Goal: Task Accomplishment & Management: Use online tool/utility

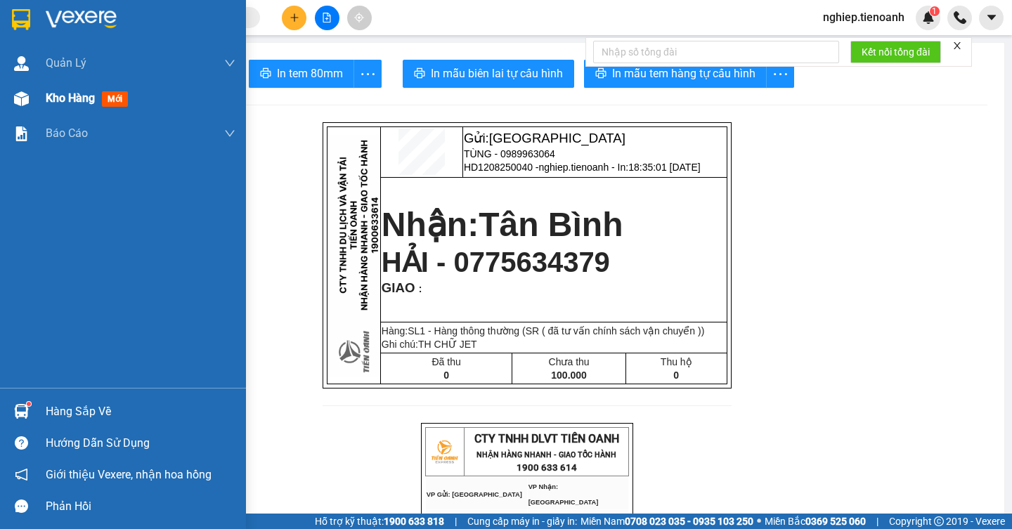
click at [66, 96] on span "Kho hàng" at bounding box center [70, 97] width 49 height 13
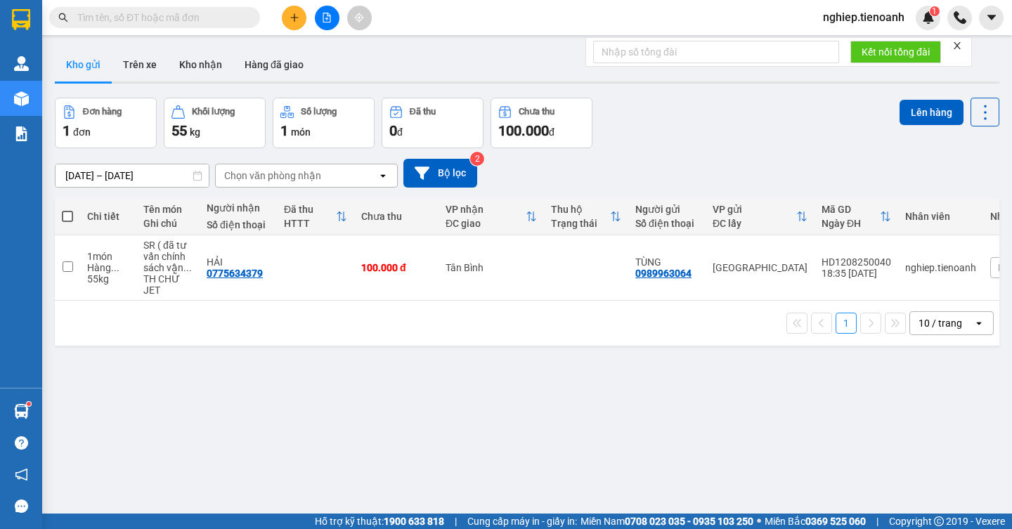
click at [69, 212] on span at bounding box center [67, 216] width 11 height 11
click at [67, 210] on input "checkbox" at bounding box center [67, 210] width 0 height 0
checkbox input "true"
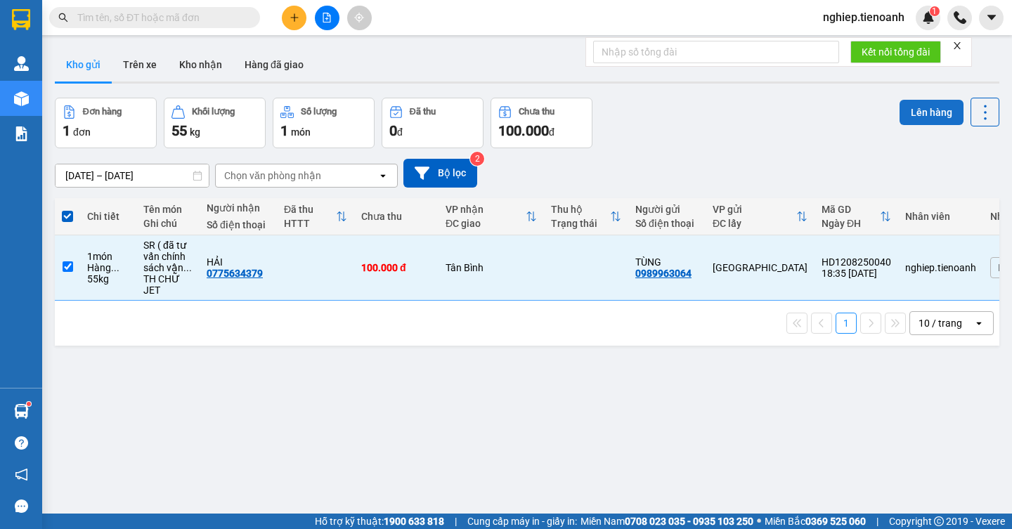
click at [925, 117] on button "Lên hàng" at bounding box center [932, 112] width 64 height 25
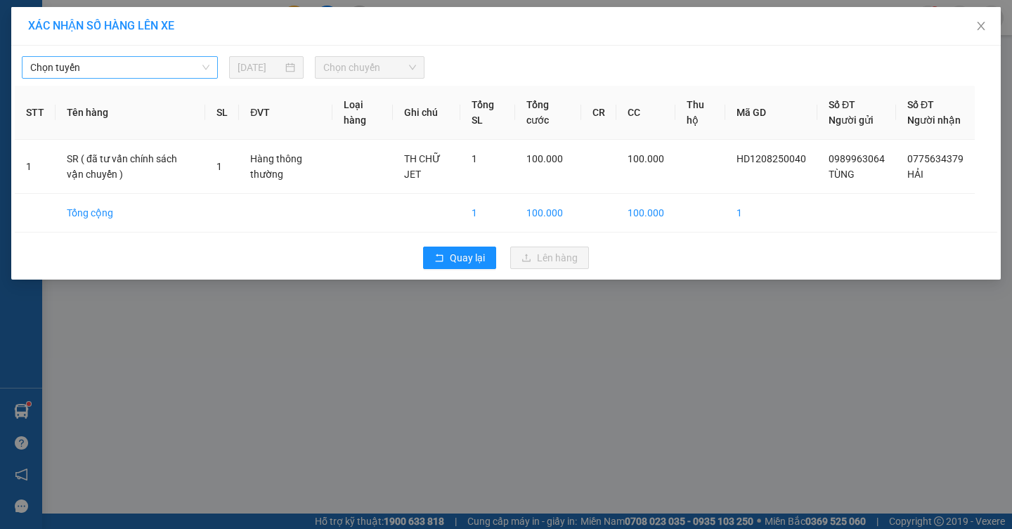
click at [120, 67] on span "Chọn tuyến" at bounding box center [119, 67] width 179 height 21
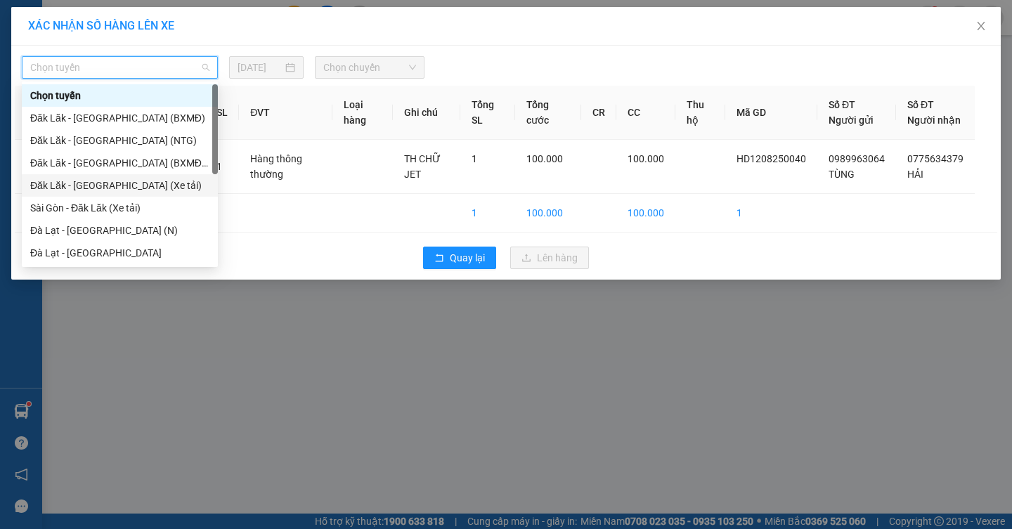
click at [112, 184] on div "Đăk Lăk - Sài Gòn (Xe tải)" at bounding box center [119, 185] width 179 height 15
click at [112, 184] on body "Kết quả tìm kiếm ( 0 ) Bộ lọc No Data nghiep.tienoanh 1 Quản Lý Quản lý khách h…" at bounding box center [506, 264] width 1012 height 529
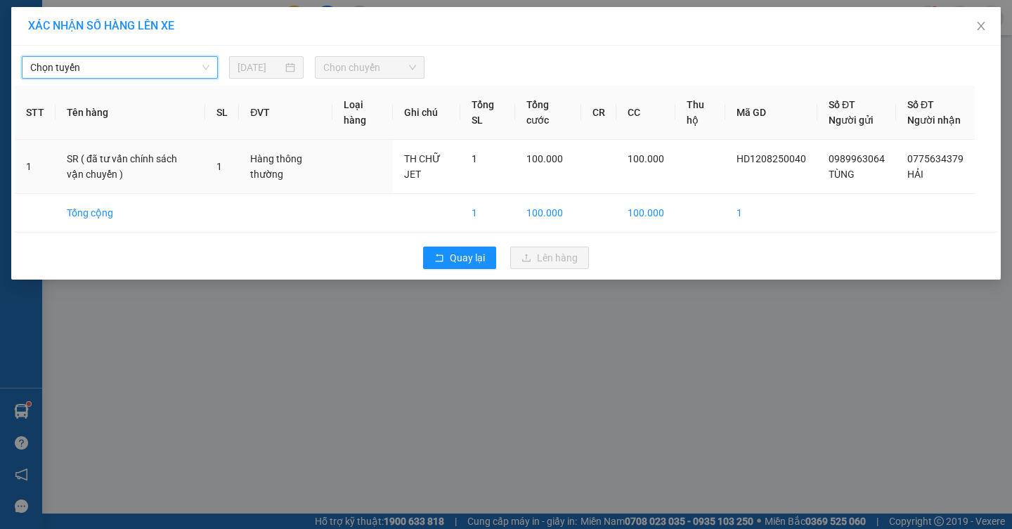
click at [112, 184] on td "SR ( đã tư vấn chính sách vận chuyển )" at bounding box center [131, 167] width 150 height 54
click at [392, 60] on span "Chọn chuyến" at bounding box center [369, 67] width 93 height 21
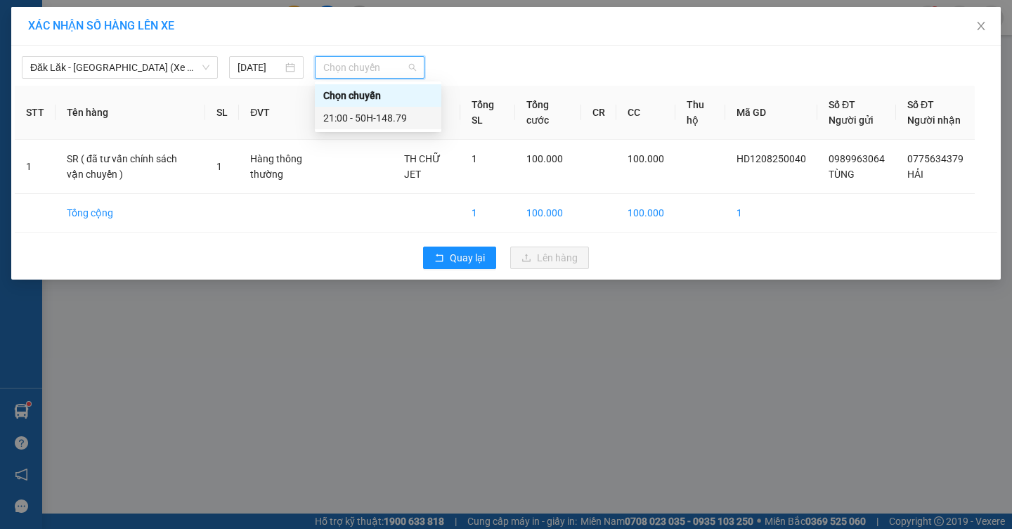
click at [365, 115] on div "21:00 - 50H-148.79" at bounding box center [378, 117] width 110 height 15
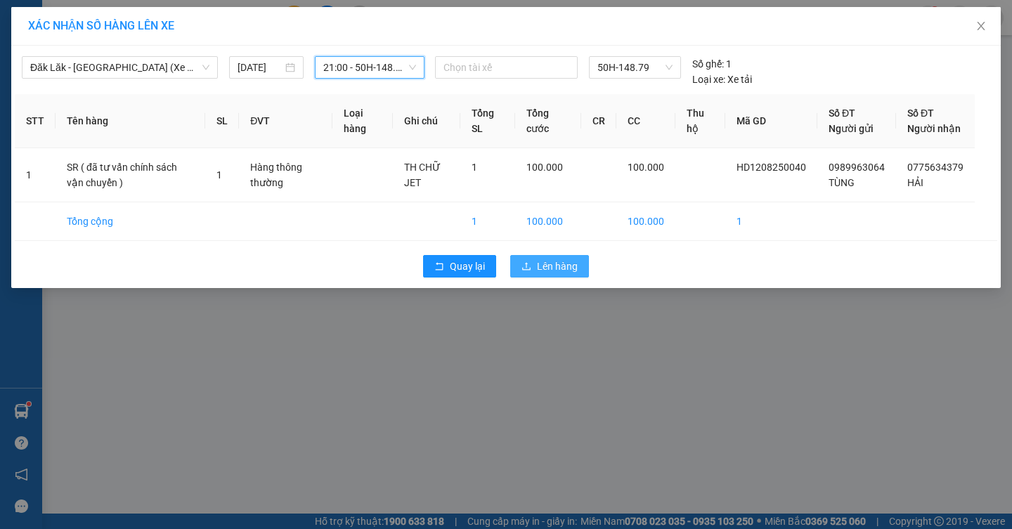
click at [548, 274] on span "Lên hàng" at bounding box center [557, 266] width 41 height 15
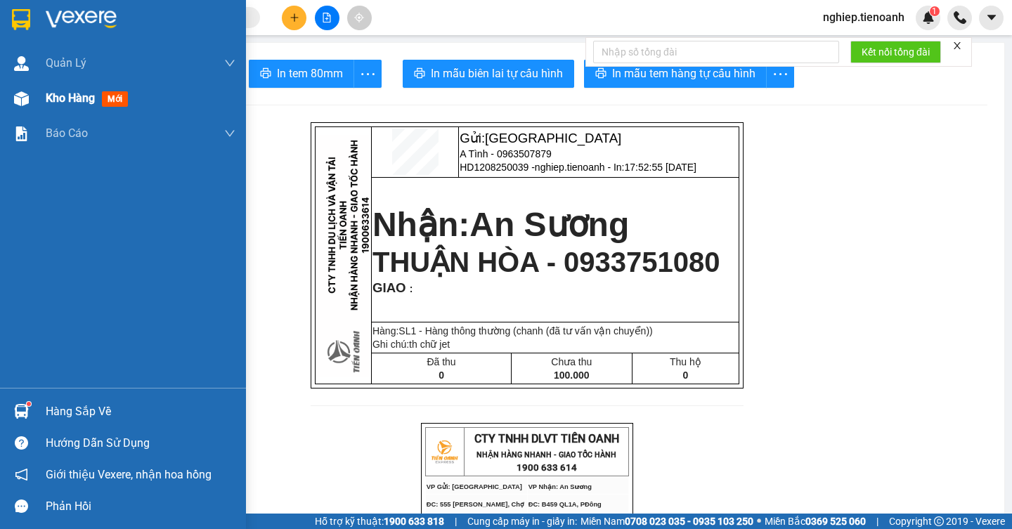
click at [42, 109] on div "Kho hàng mới" at bounding box center [123, 98] width 246 height 35
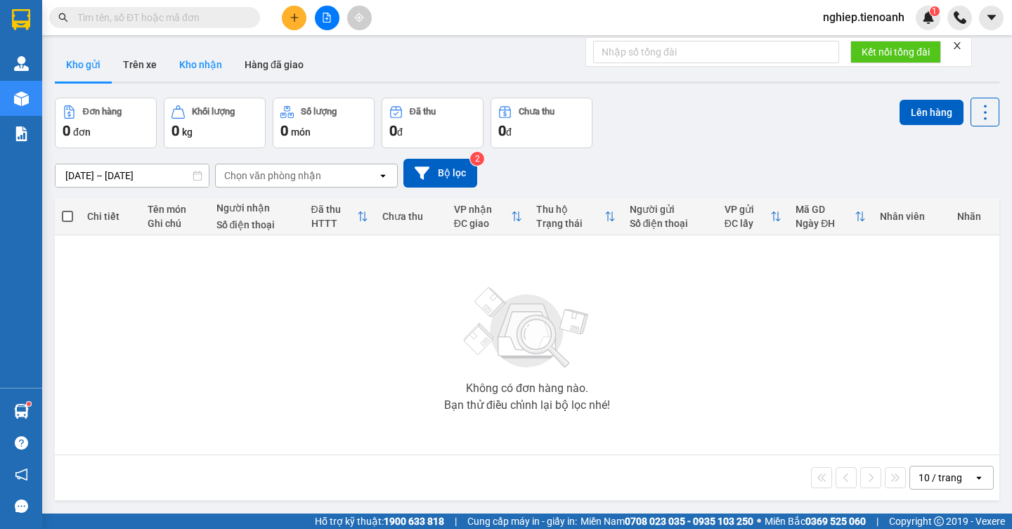
click at [200, 68] on button "Kho nhận" at bounding box center [200, 65] width 65 height 34
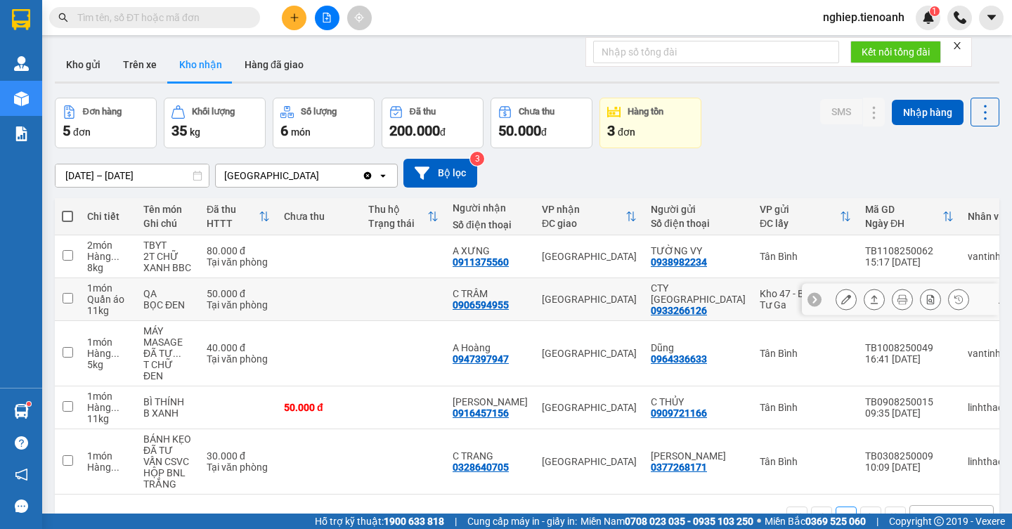
scroll to position [65, 0]
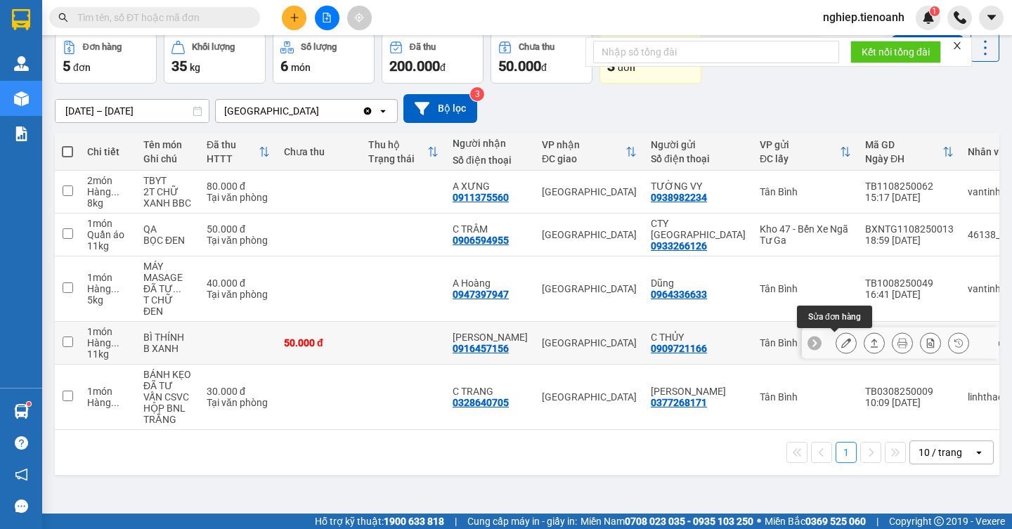
click at [842, 347] on icon at bounding box center [847, 343] width 10 height 10
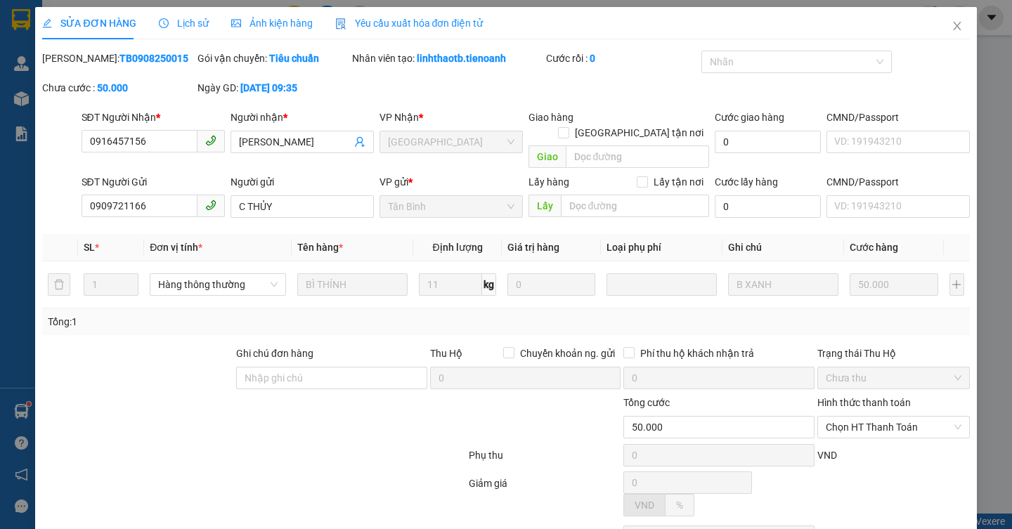
type input "0916457156"
type input "[PERSON_NAME]"
type input "0909721166"
type input "C THỦY"
type input "50.000"
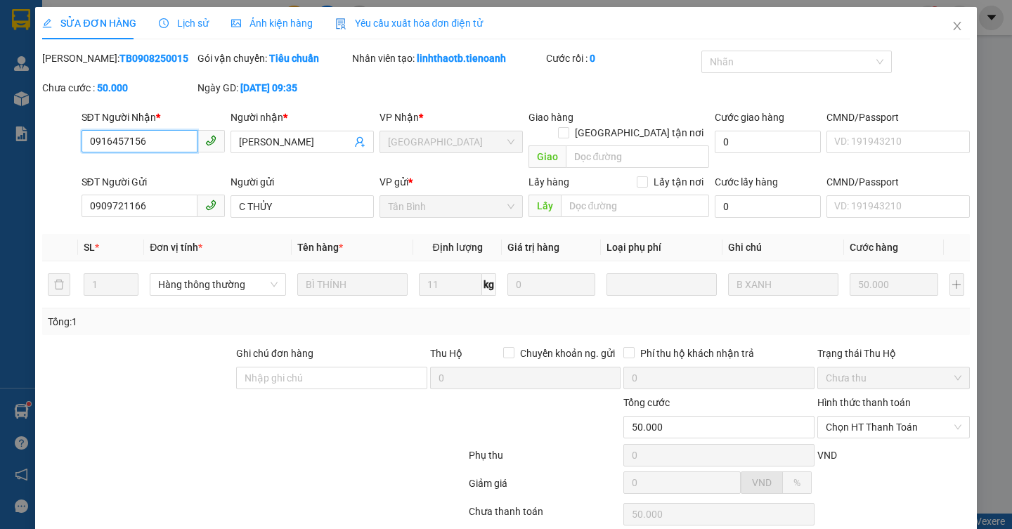
scroll to position [70, 0]
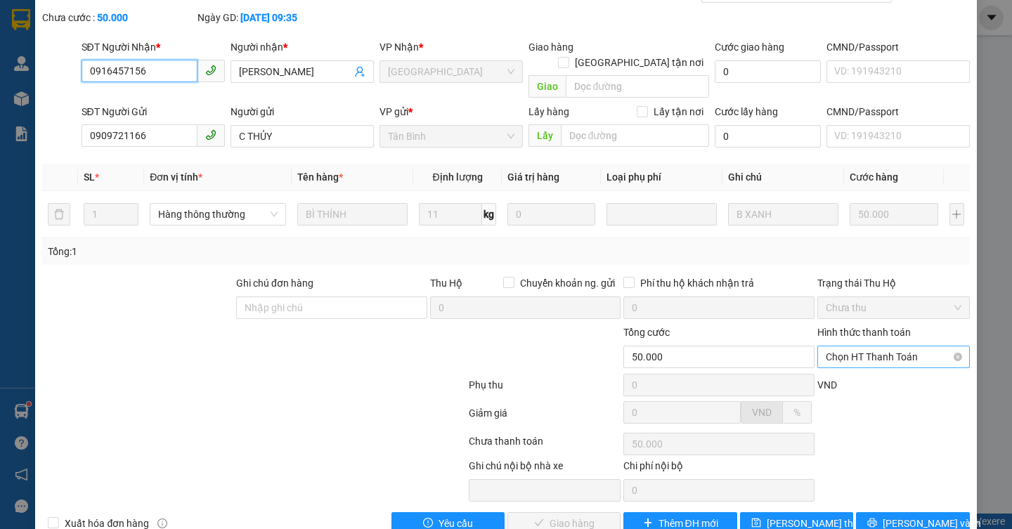
click at [861, 347] on span "Chọn HT Thanh Toán" at bounding box center [894, 357] width 136 height 21
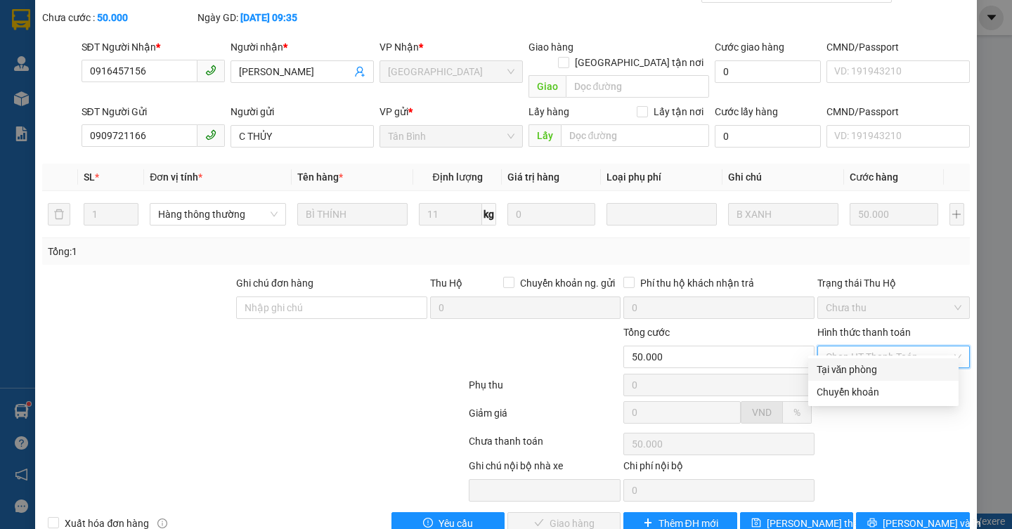
click at [843, 373] on div "Tại văn phòng" at bounding box center [884, 369] width 134 height 15
type input "0"
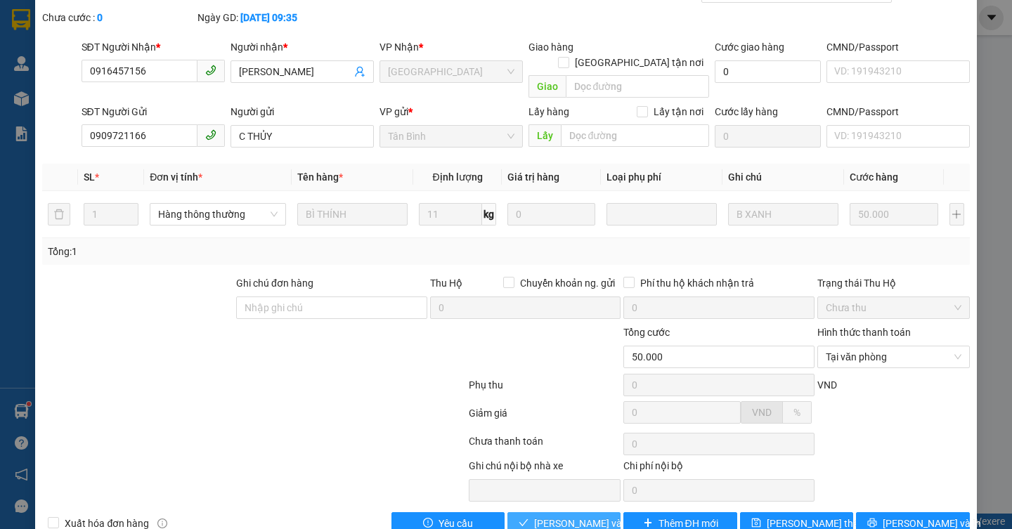
click at [564, 516] on span "[PERSON_NAME] và Giao hàng" at bounding box center [601, 523] width 135 height 15
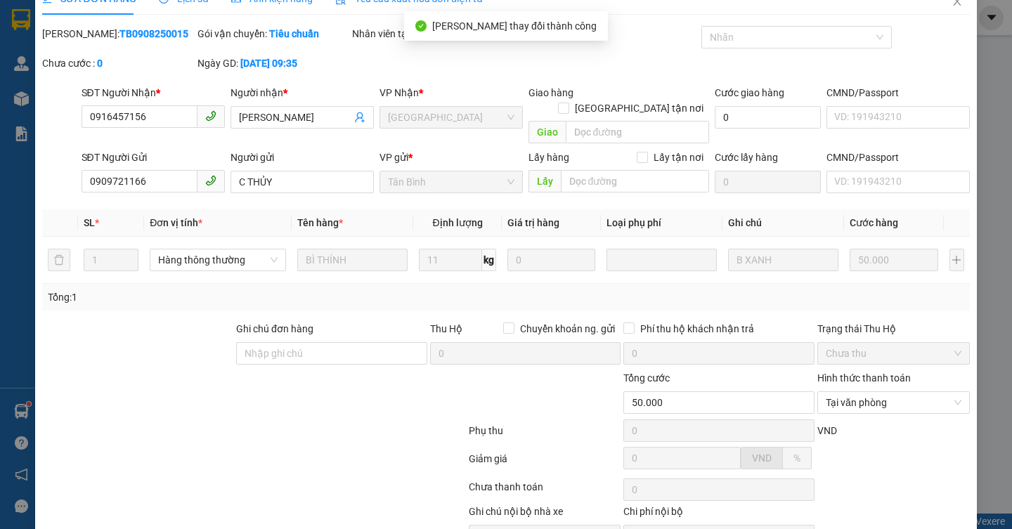
scroll to position [0, 0]
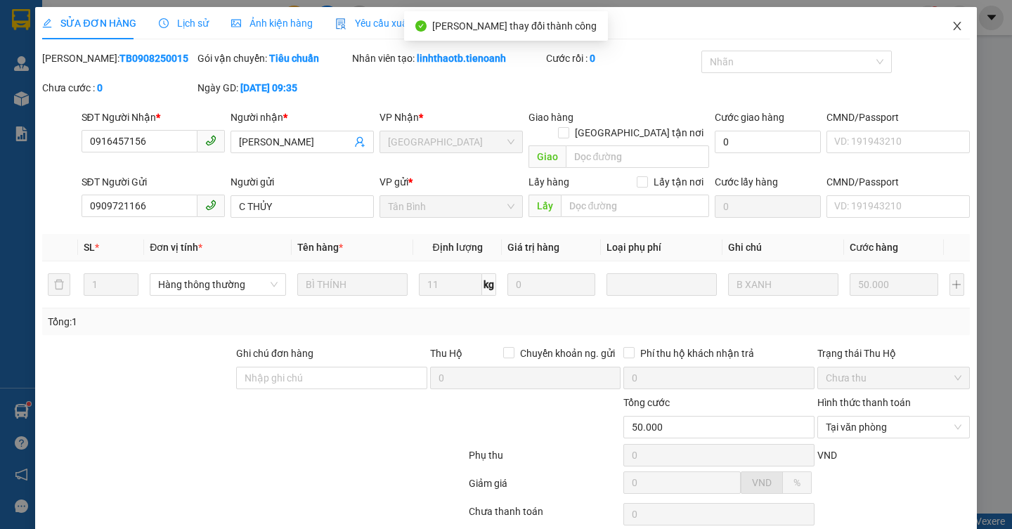
click at [952, 28] on icon "close" at bounding box center [957, 25] width 11 height 11
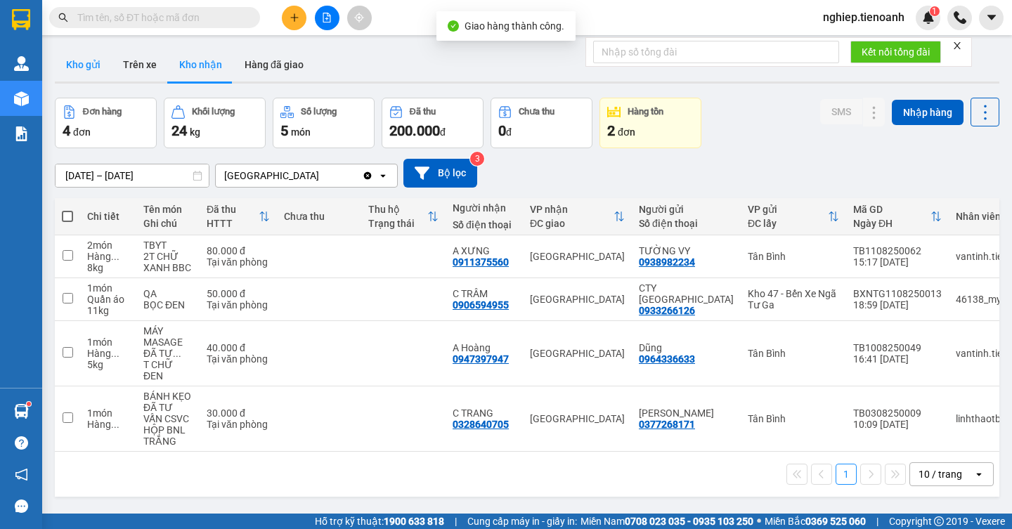
click at [77, 75] on button "Kho gửi" at bounding box center [83, 65] width 57 height 34
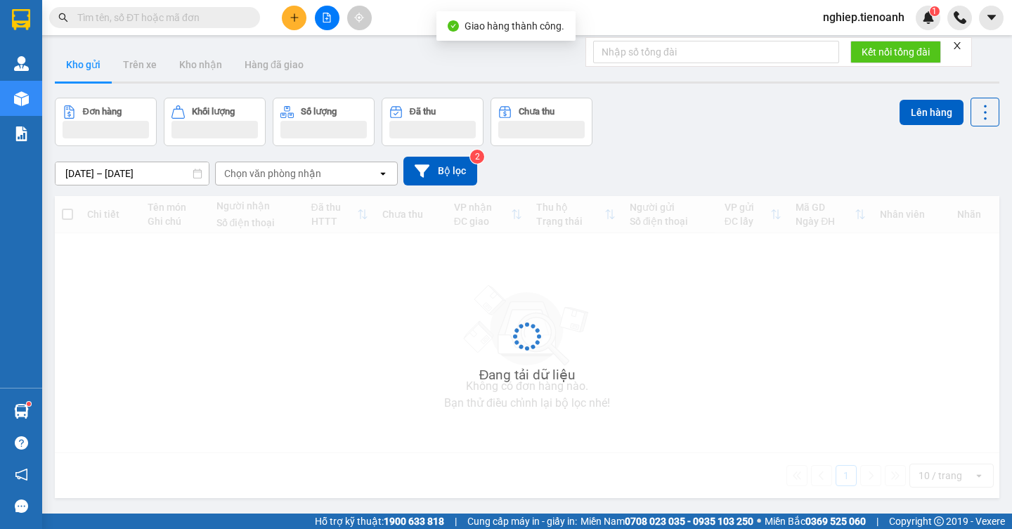
click at [77, 75] on button "Kho gửi" at bounding box center [83, 65] width 57 height 34
